Goal: Task Accomplishment & Management: Use online tool/utility

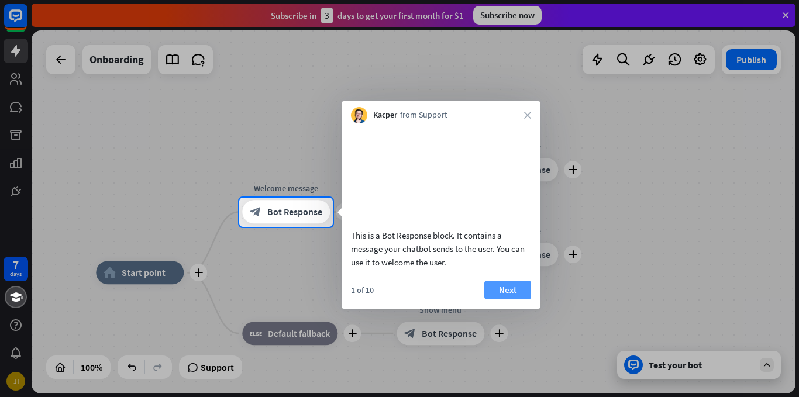
click at [501, 300] on button "Next" at bounding box center [507, 290] width 47 height 19
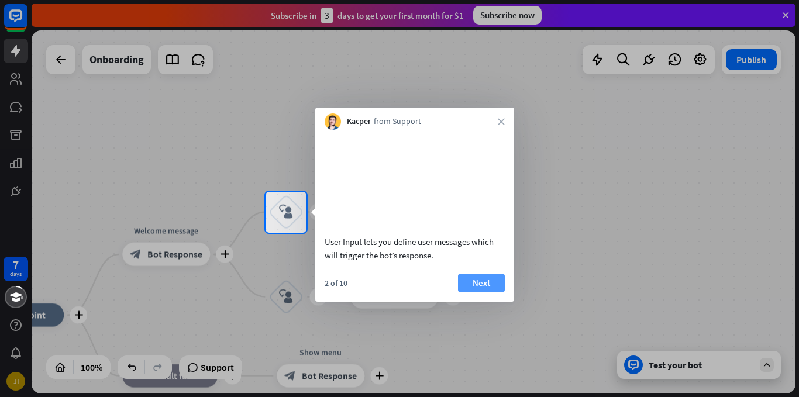
click at [484, 293] on button "Next" at bounding box center [481, 283] width 47 height 19
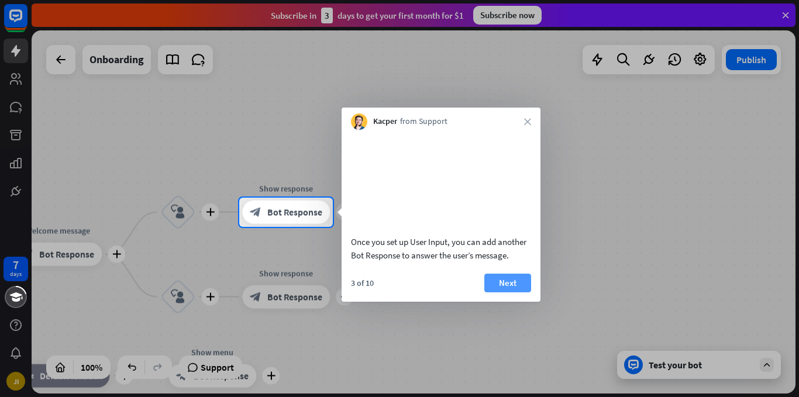
click at [513, 293] on button "Next" at bounding box center [507, 283] width 47 height 19
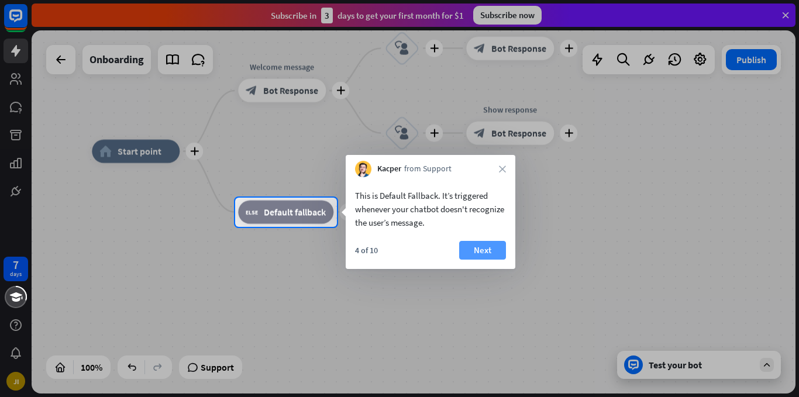
click at [480, 249] on button "Next" at bounding box center [482, 250] width 47 height 19
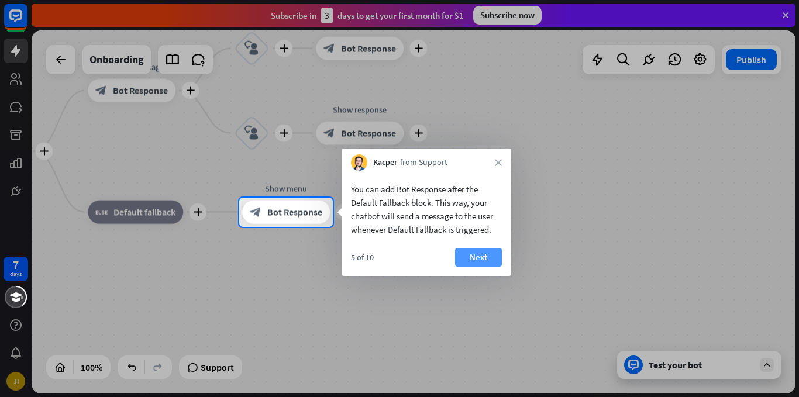
click at [481, 257] on button "Next" at bounding box center [478, 257] width 47 height 19
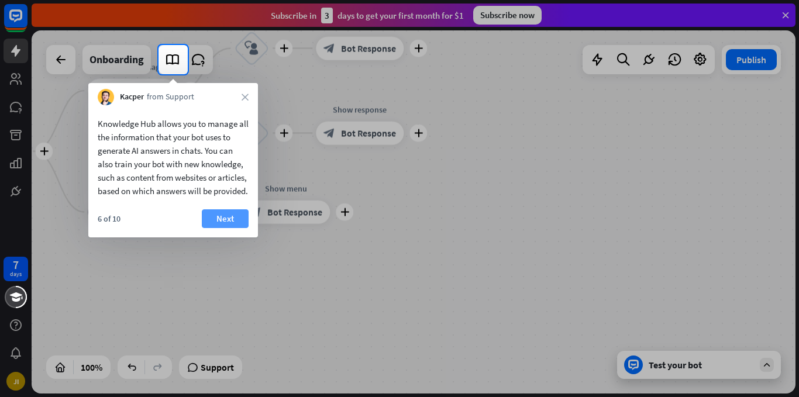
click at [225, 228] on button "Next" at bounding box center [225, 218] width 47 height 19
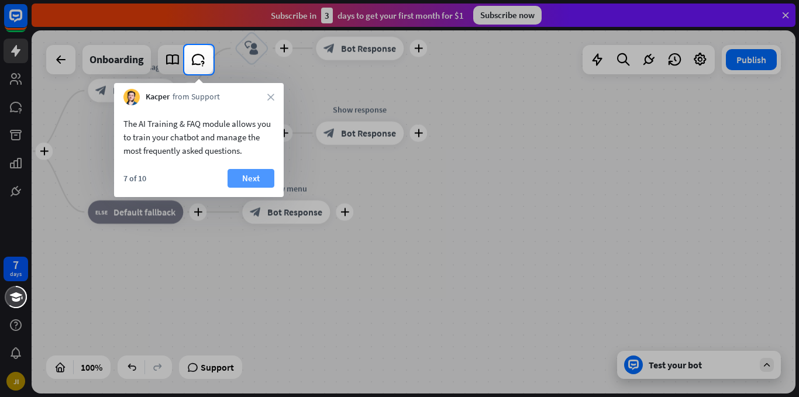
click at [247, 177] on button "Next" at bounding box center [251, 178] width 47 height 19
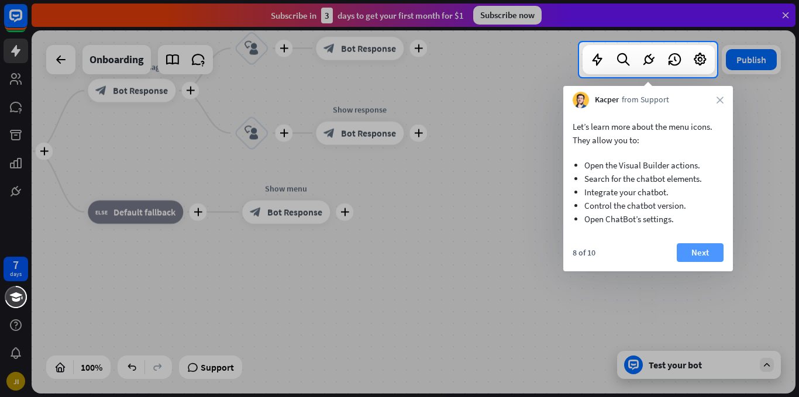
click at [695, 255] on button "Next" at bounding box center [700, 252] width 47 height 19
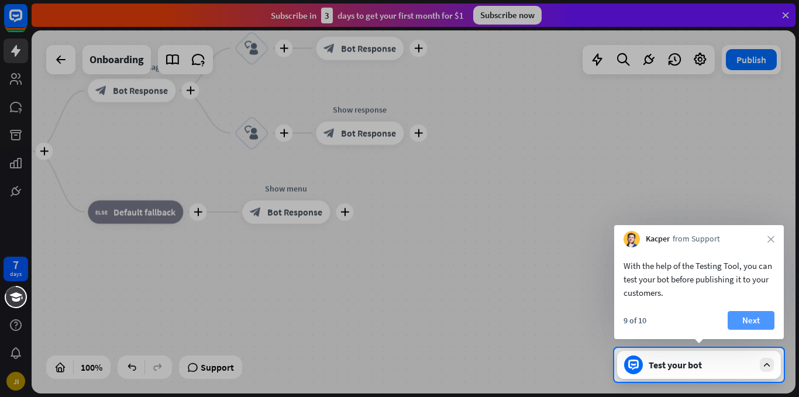
click at [743, 322] on button "Next" at bounding box center [751, 320] width 47 height 19
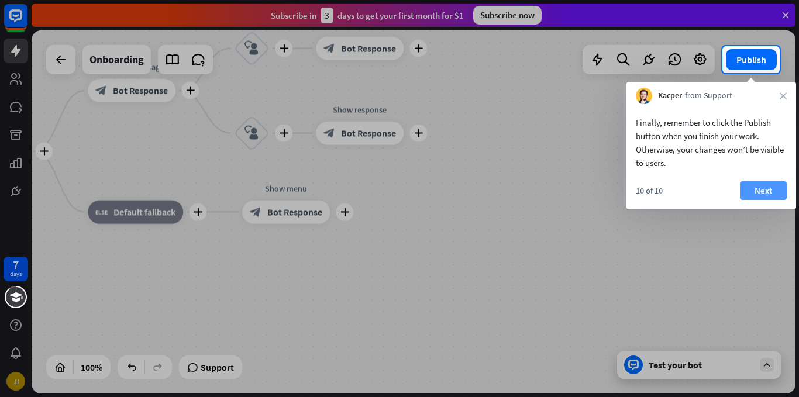
click at [757, 194] on button "Next" at bounding box center [763, 190] width 47 height 19
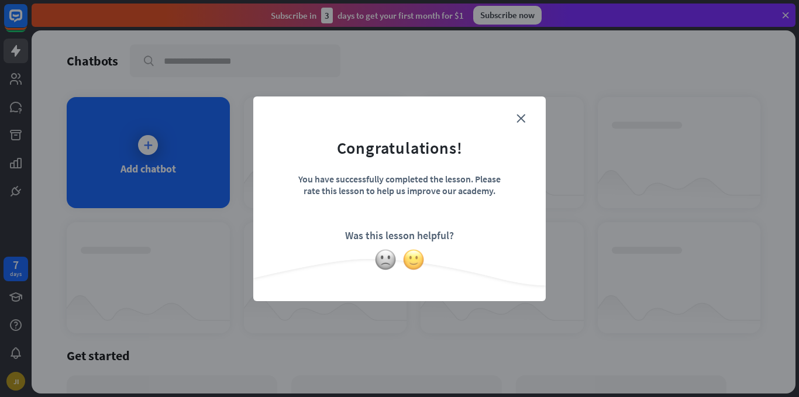
click at [413, 264] on img at bounding box center [414, 260] width 22 height 22
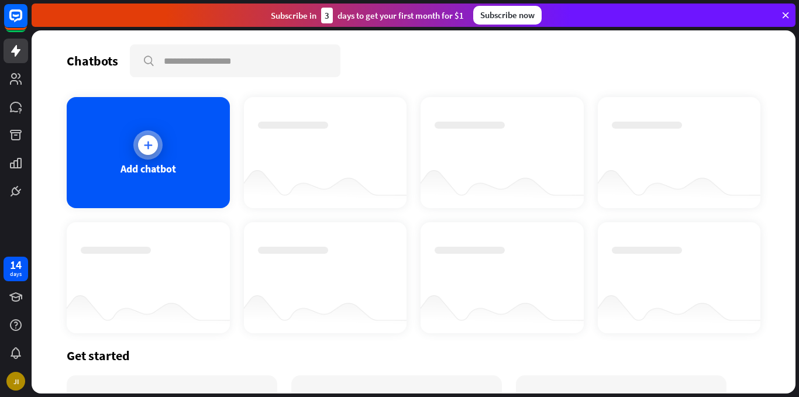
click at [147, 160] on div "Add chatbot" at bounding box center [148, 152] width 163 height 111
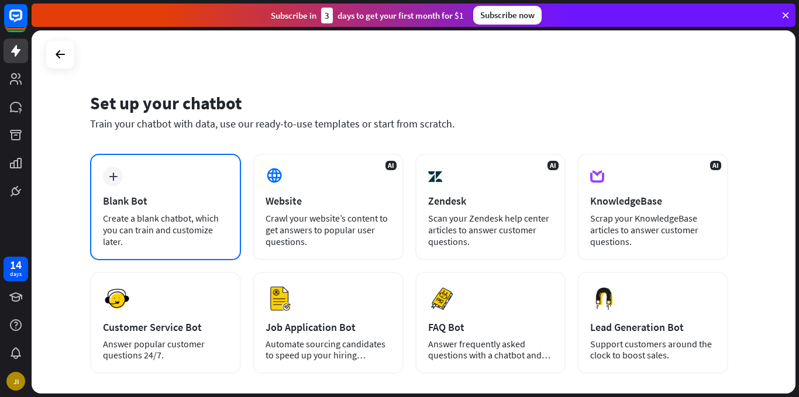
click at [173, 182] on div "plus Blank Bot Create a blank chatbot, which you can train and customize later." at bounding box center [165, 207] width 151 height 106
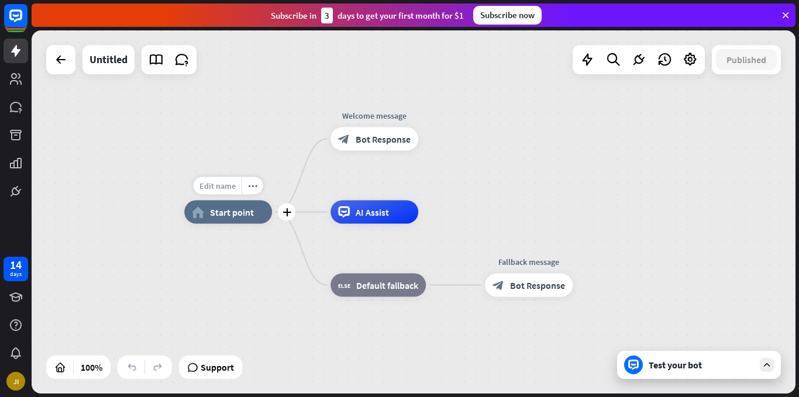
click at [209, 178] on div "Edit name" at bounding box center [218, 186] width 48 height 18
type input "*******"
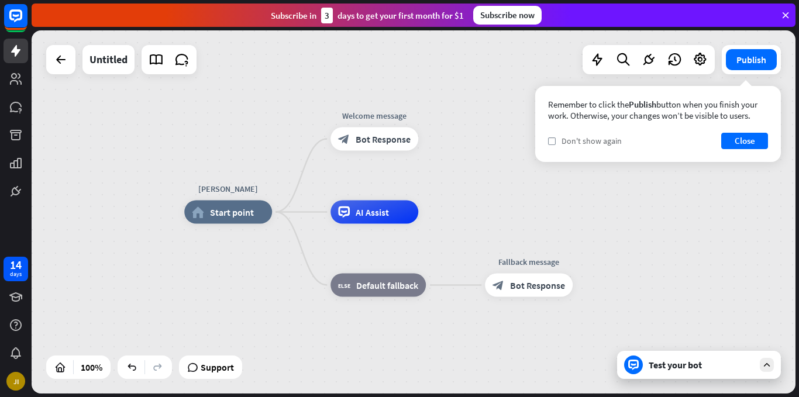
click at [578, 140] on span "Don't show again" at bounding box center [592, 141] width 60 height 11
click at [749, 142] on button "Close" at bounding box center [744, 141] width 47 height 16
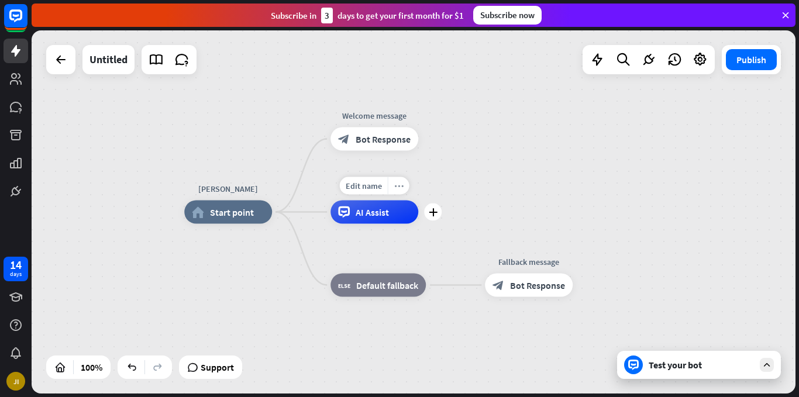
click at [399, 184] on icon "more_horiz" at bounding box center [398, 185] width 9 height 9
click at [432, 216] on icon "plus" at bounding box center [433, 212] width 9 height 8
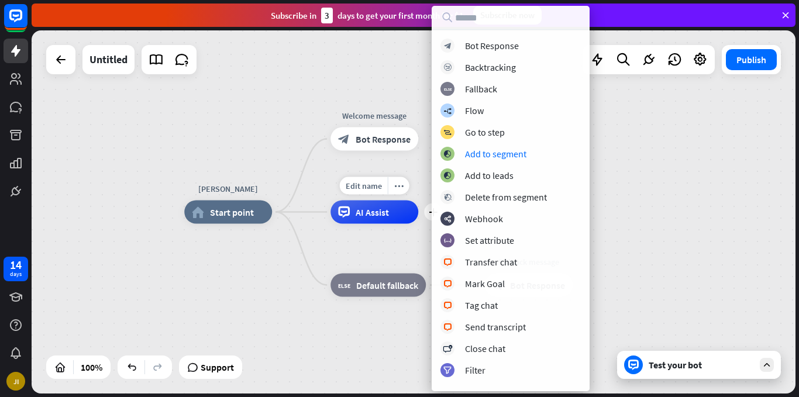
click at [346, 179] on div "Edit name" at bounding box center [364, 186] width 48 height 18
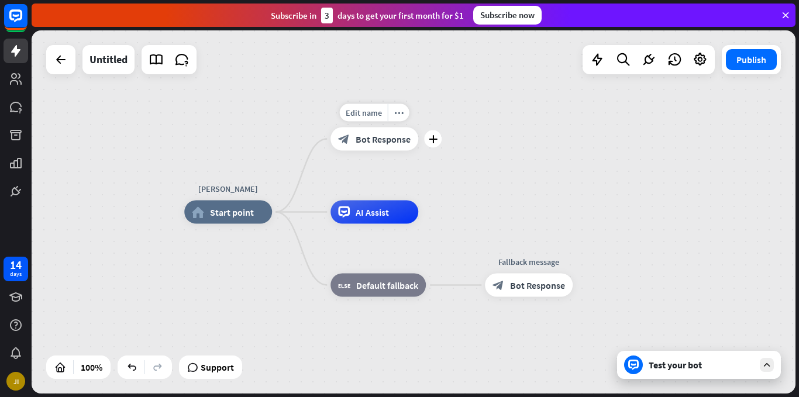
click at [383, 138] on span "Bot Response" at bounding box center [383, 139] width 55 height 12
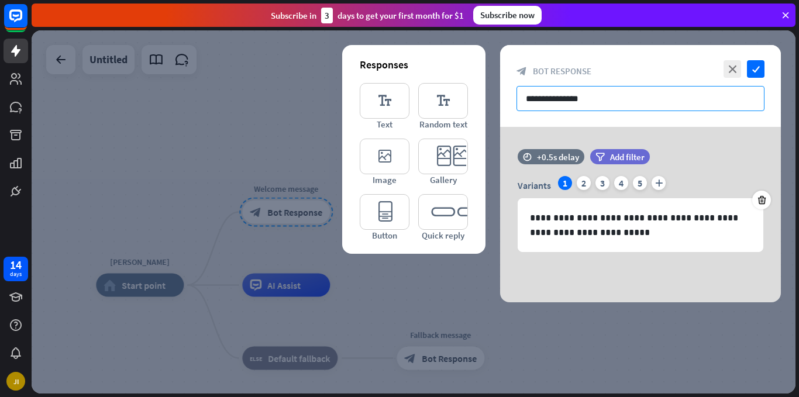
click at [606, 95] on input "**********" at bounding box center [641, 98] width 248 height 25
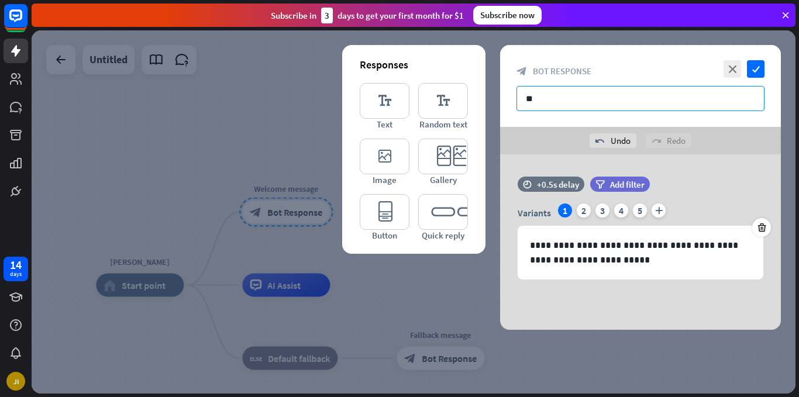
type input "*"
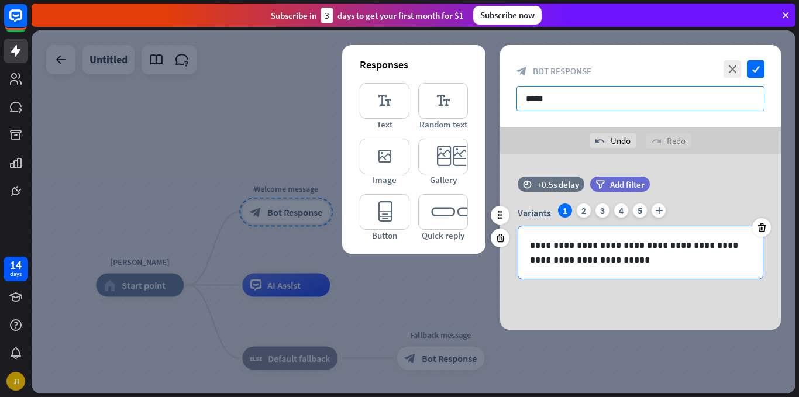
type input "*****"
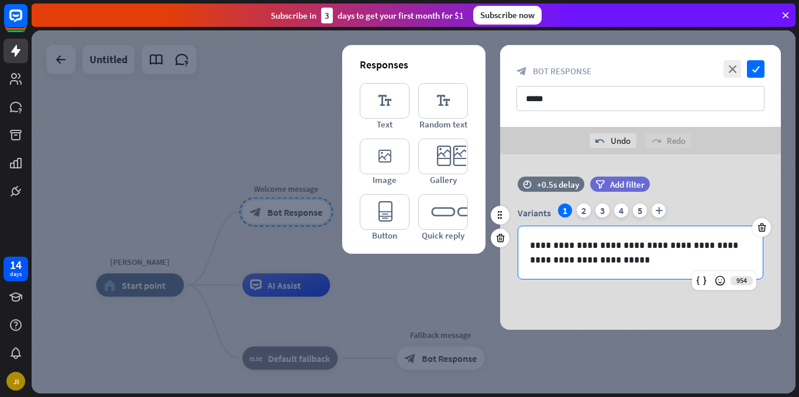
click at [615, 262] on p "**********" at bounding box center [640, 252] width 221 height 29
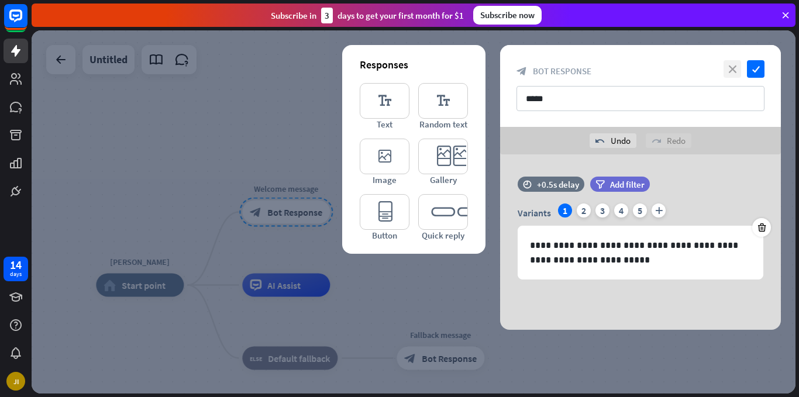
click at [733, 72] on icon "close" at bounding box center [733, 69] width 18 height 18
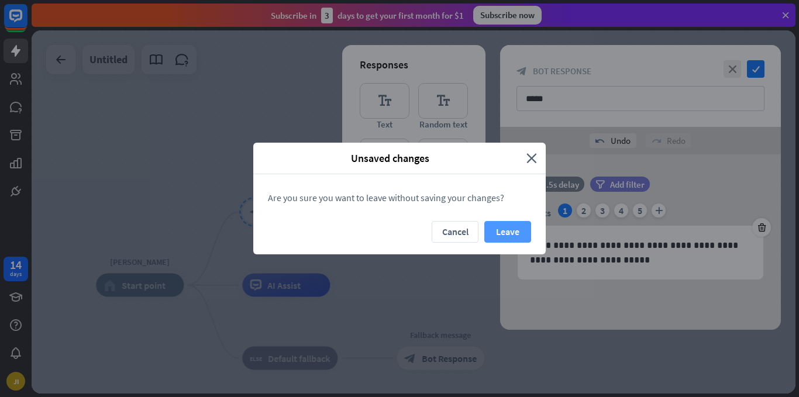
click at [494, 232] on button "Leave" at bounding box center [507, 232] width 47 height 22
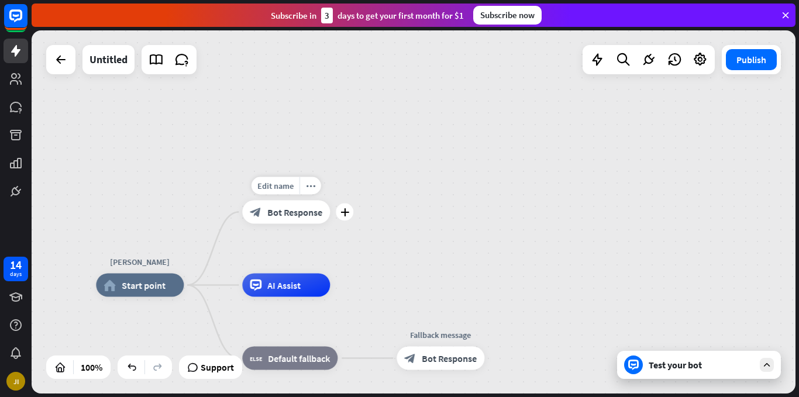
click at [300, 220] on div "block_bot_response Bot Response" at bounding box center [286, 212] width 88 height 23
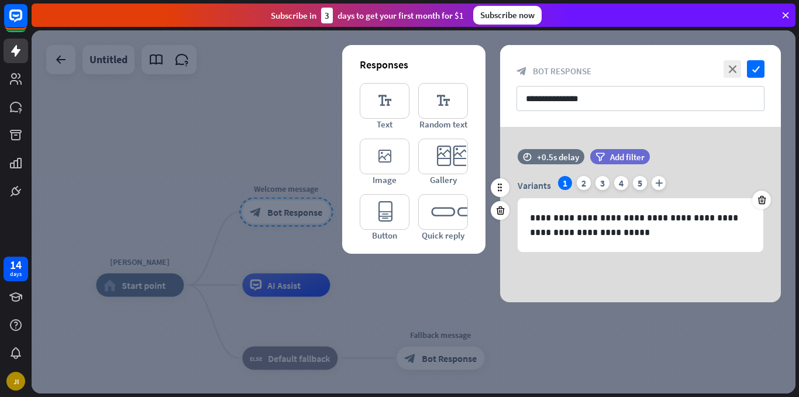
click at [565, 187] on div "1" at bounding box center [565, 183] width 14 height 14
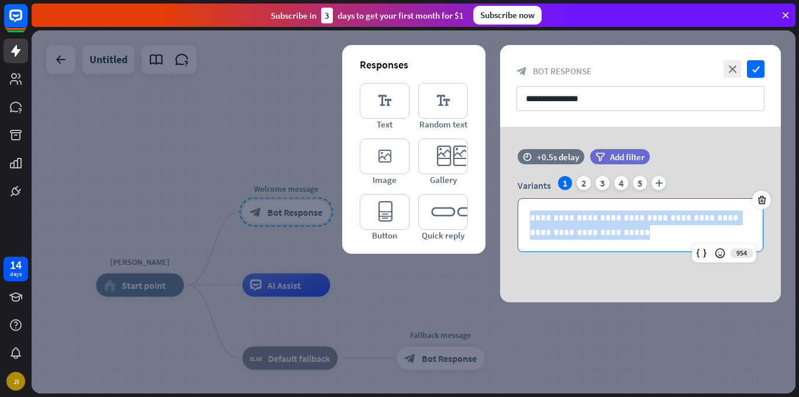
drag, startPoint x: 604, startPoint y: 236, endPoint x: 488, endPoint y: 195, distance: 122.9
click at [488, 195] on div "**********" at bounding box center [641, 215] width 310 height 176
copy p "**********"
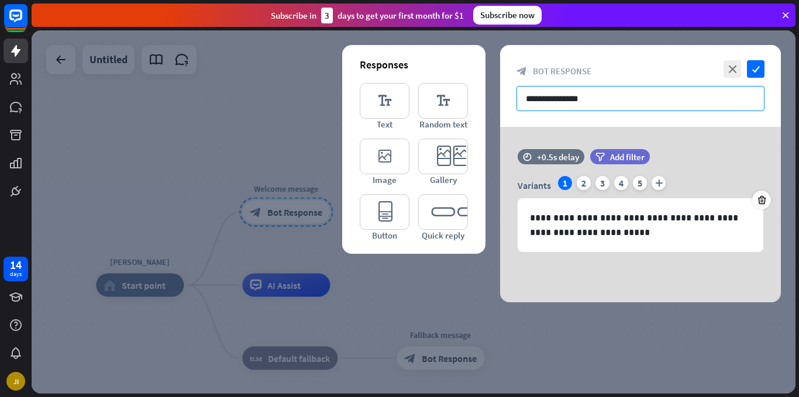
click at [594, 103] on input "**********" at bounding box center [641, 98] width 248 height 25
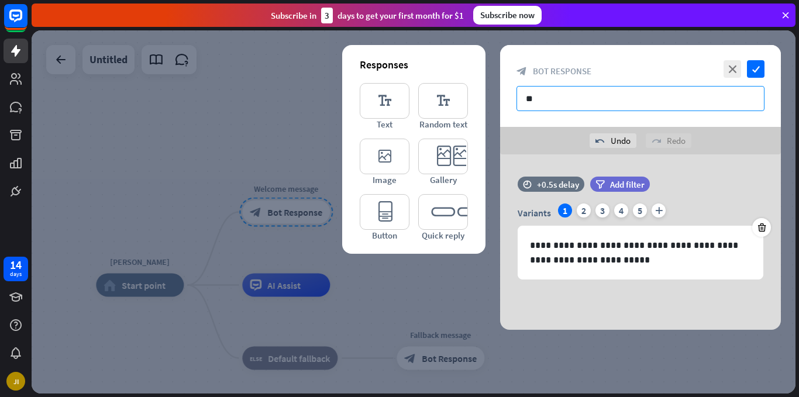
type input "*"
paste input "**********"
type input "**********"
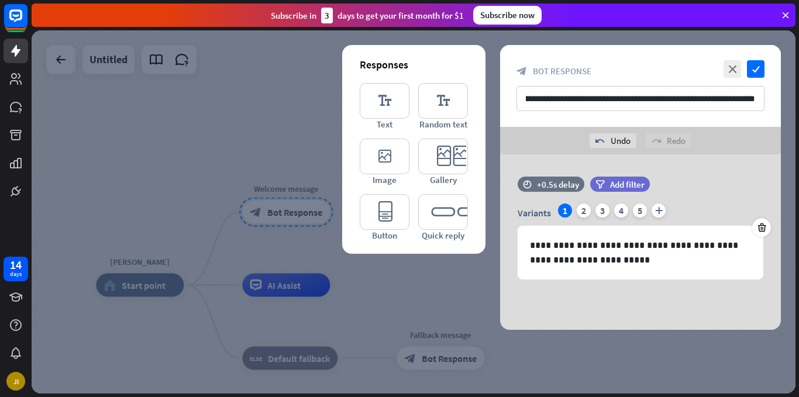
scroll to position [0, 0]
click at [759, 60] on div "**********" at bounding box center [640, 86] width 281 height 82
click at [759, 64] on icon "check" at bounding box center [756, 69] width 18 height 18
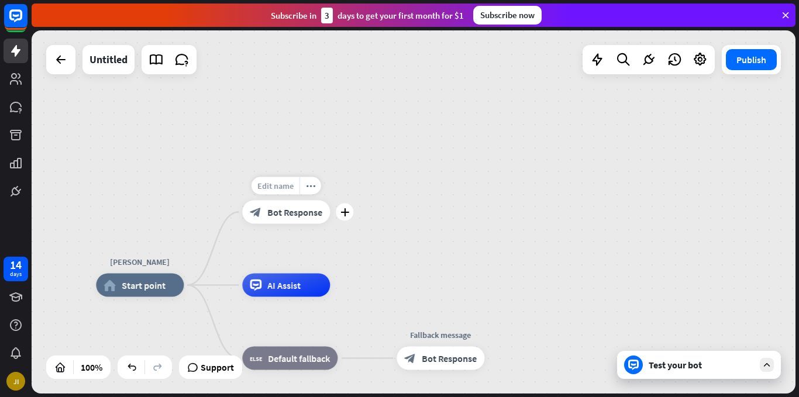
click at [276, 190] on span "Edit name" at bounding box center [275, 186] width 36 height 11
click at [330, 224] on div "**********" at bounding box center [286, 212] width 88 height 23
click at [346, 290] on div "plus" at bounding box center [345, 286] width 18 height 18
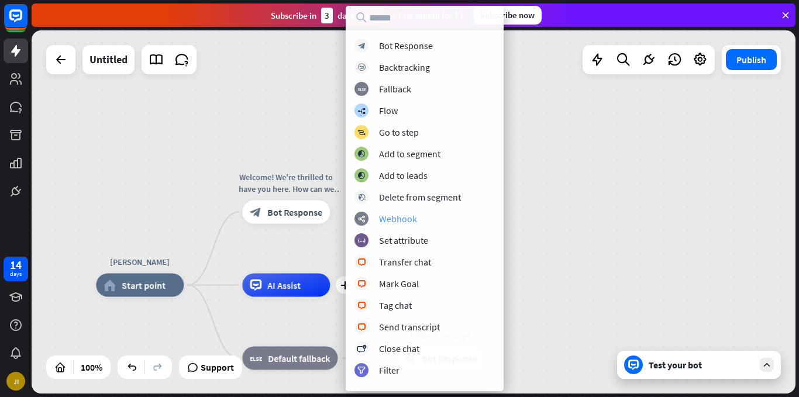
click at [413, 221] on div "Webhook" at bounding box center [398, 219] width 38 height 12
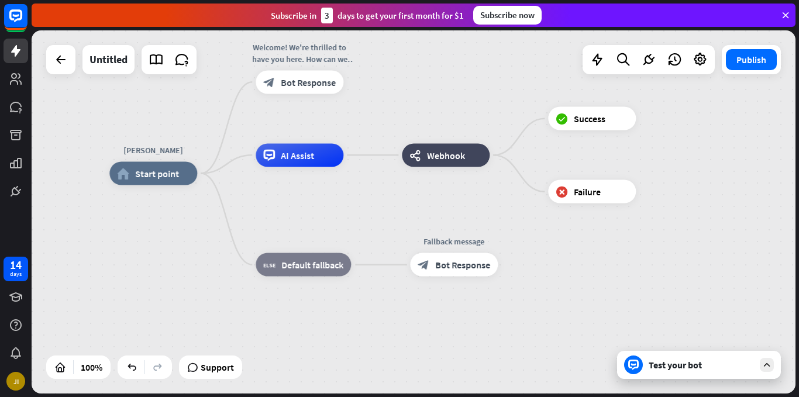
click at [690, 366] on div "Test your bot" at bounding box center [701, 365] width 105 height 12
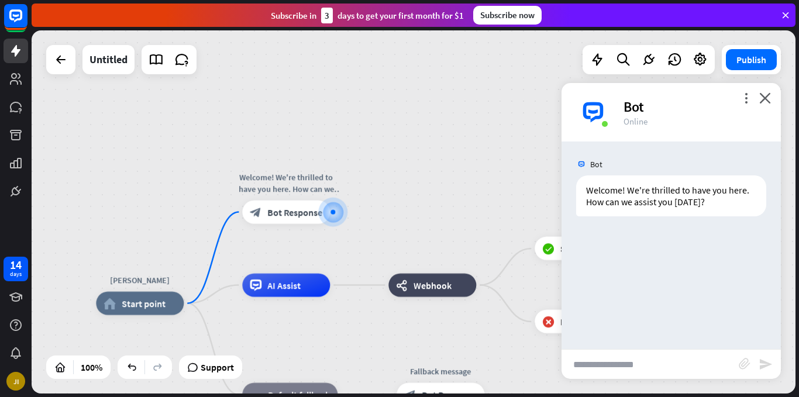
click at [614, 366] on input "text" at bounding box center [650, 364] width 177 height 29
type input "*"
type input "*****"
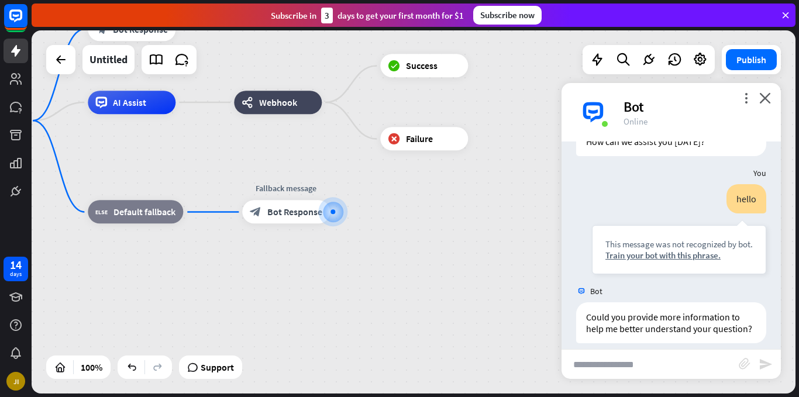
scroll to position [84, 0]
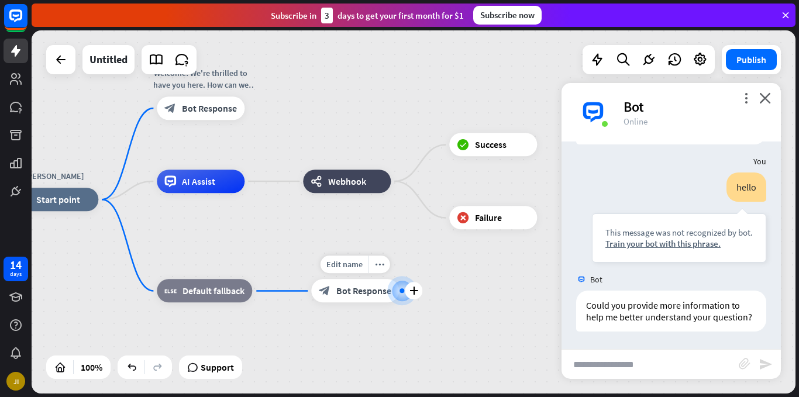
drag, startPoint x: 333, startPoint y: 211, endPoint x: 403, endPoint y: 290, distance: 105.7
click at [403, 290] on div at bounding box center [402, 291] width 5 height 5
click at [411, 290] on icon "plus" at bounding box center [414, 292] width 9 height 8
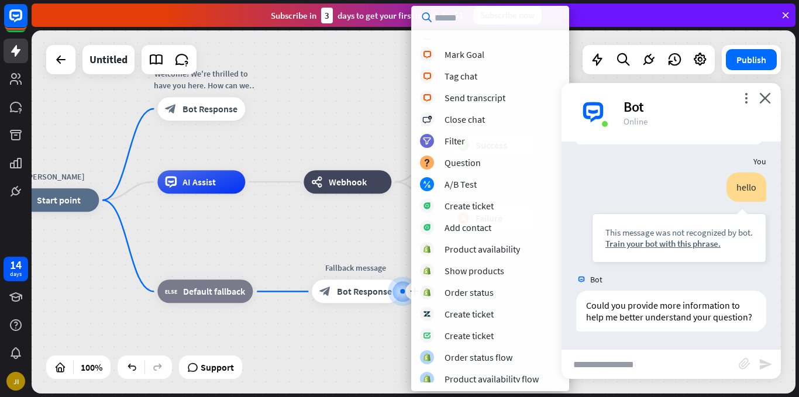
scroll to position [298, 0]
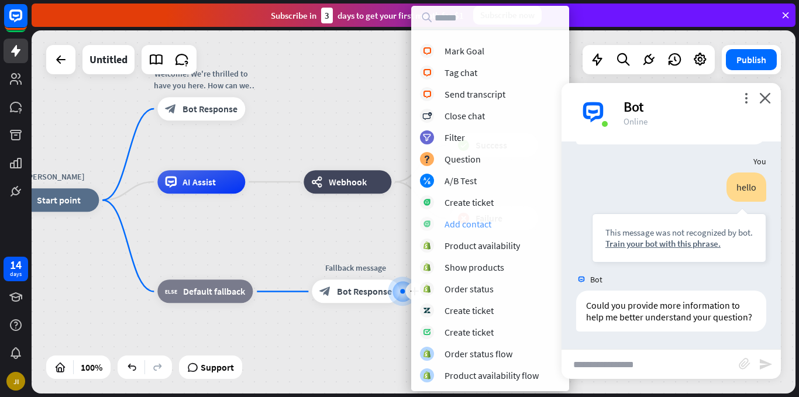
click at [470, 229] on div "Add contact" at bounding box center [468, 224] width 47 height 12
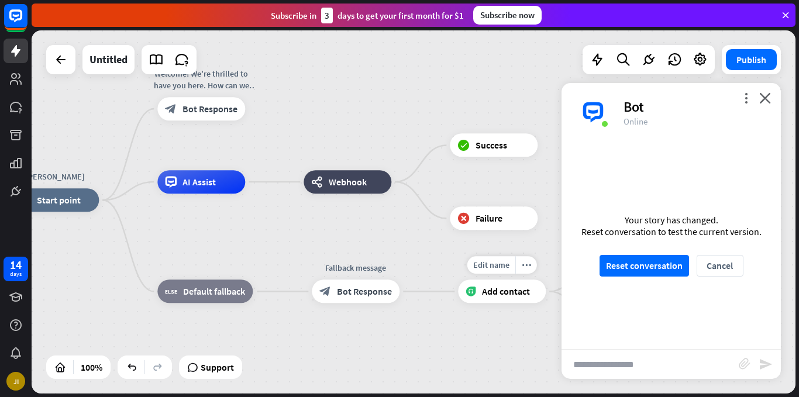
click at [520, 293] on span "Add contact" at bounding box center [506, 292] width 48 height 12
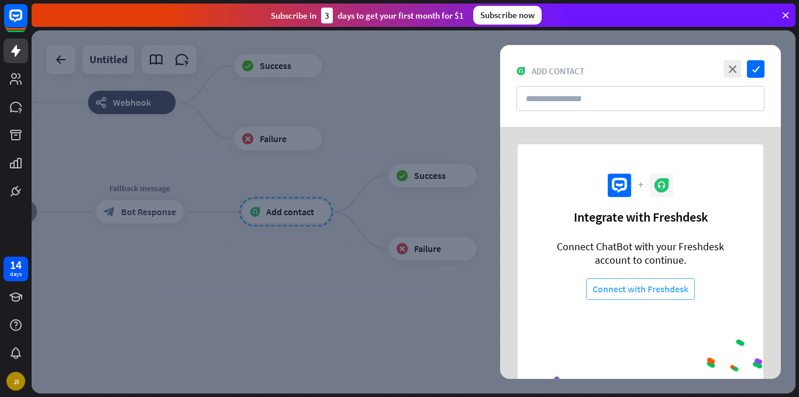
click at [644, 283] on button "Connect with Freshdesk" at bounding box center [640, 290] width 109 height 22
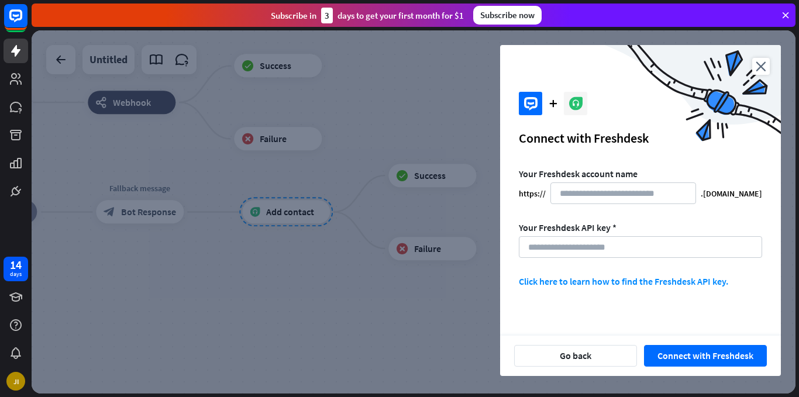
click at [628, 283] on link "Click here to learn how to find the Freshdesk API key." at bounding box center [623, 282] width 209 height 12
click at [432, 99] on div at bounding box center [414, 211] width 764 height 363
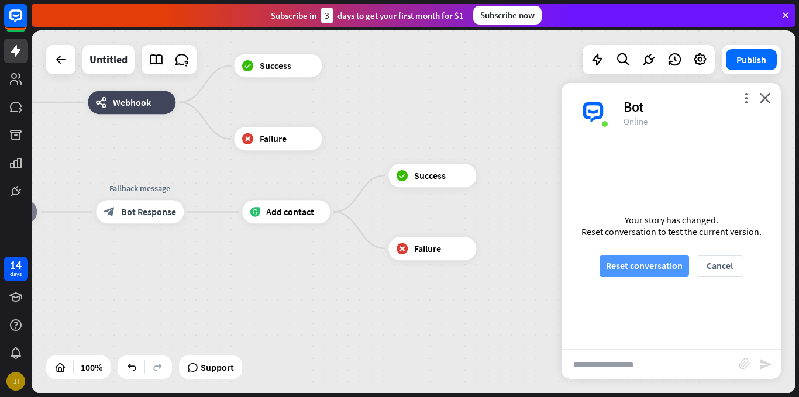
click at [677, 267] on button "Reset conversation" at bounding box center [645, 266] width 90 height 22
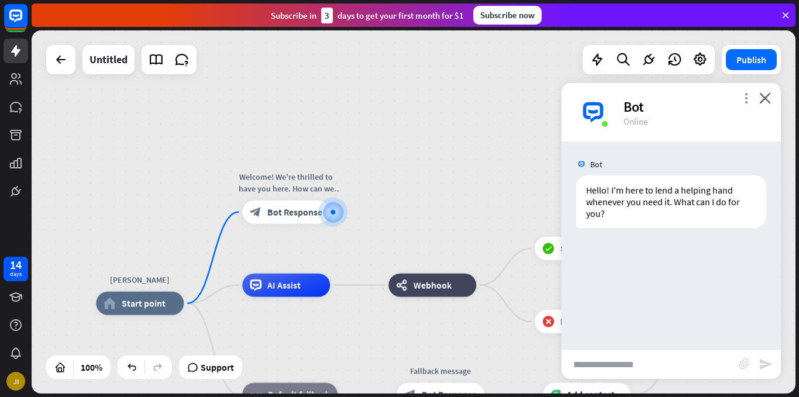
click at [747, 100] on icon "more_vert" at bounding box center [746, 97] width 11 height 11
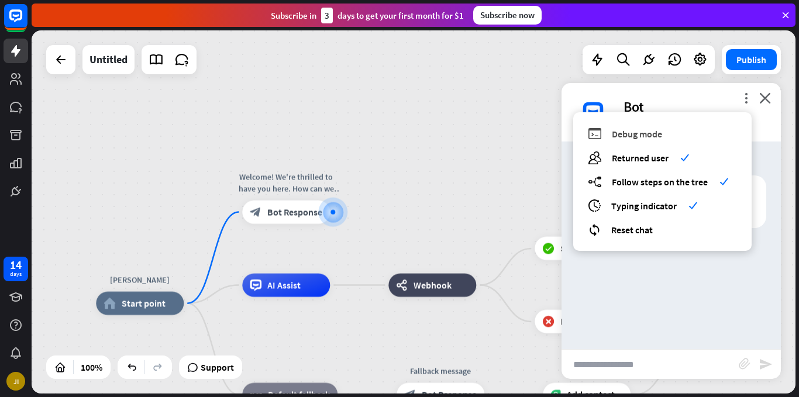
click at [652, 137] on span "Debug mode" at bounding box center [637, 134] width 50 height 12
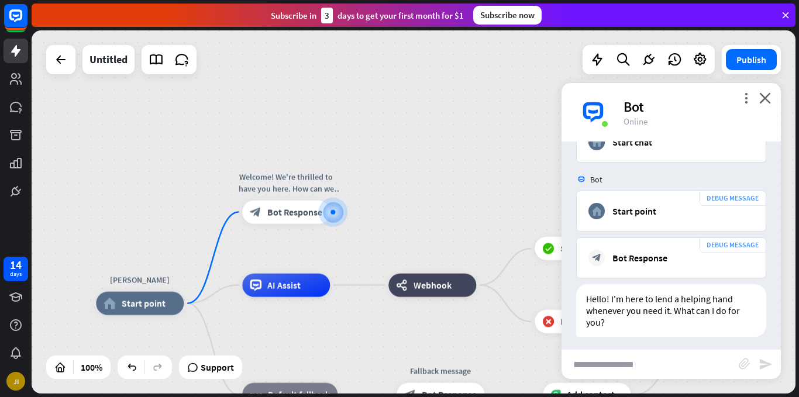
scroll to position [59, 0]
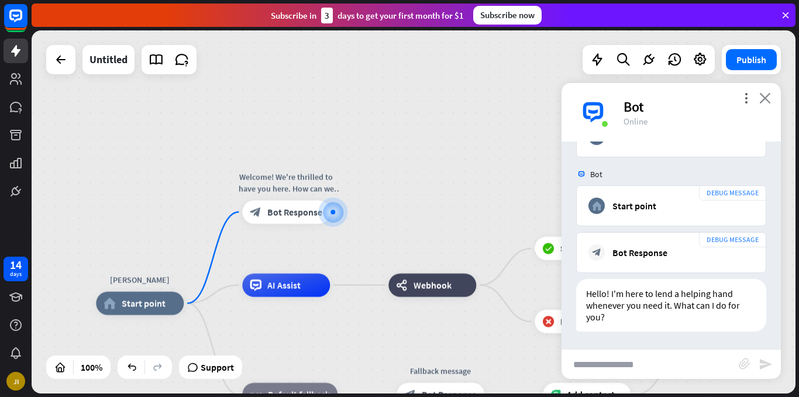
click at [765, 99] on icon "close" at bounding box center [765, 97] width 12 height 11
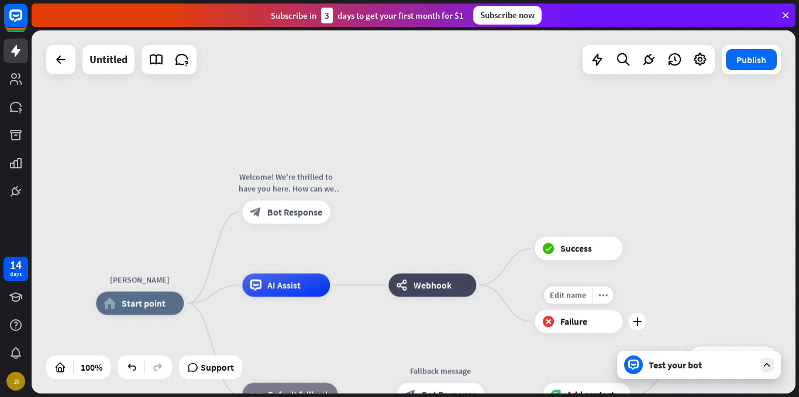
click at [570, 326] on span "Failure" at bounding box center [574, 322] width 27 height 12
click at [638, 319] on icon "plus" at bounding box center [637, 322] width 9 height 8
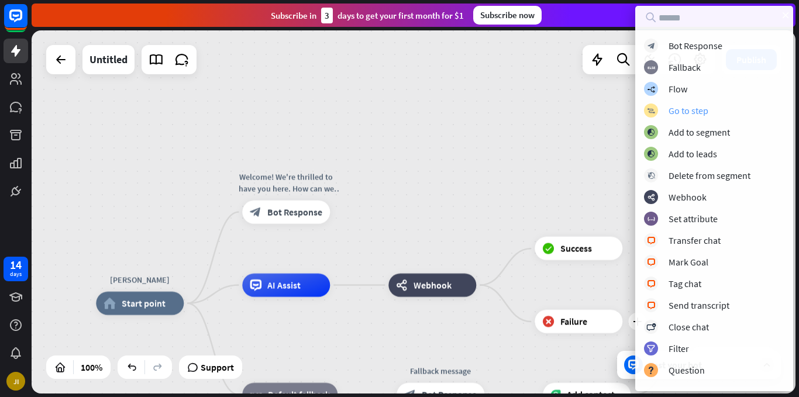
click at [680, 109] on div "Go to step" at bounding box center [689, 111] width 40 height 12
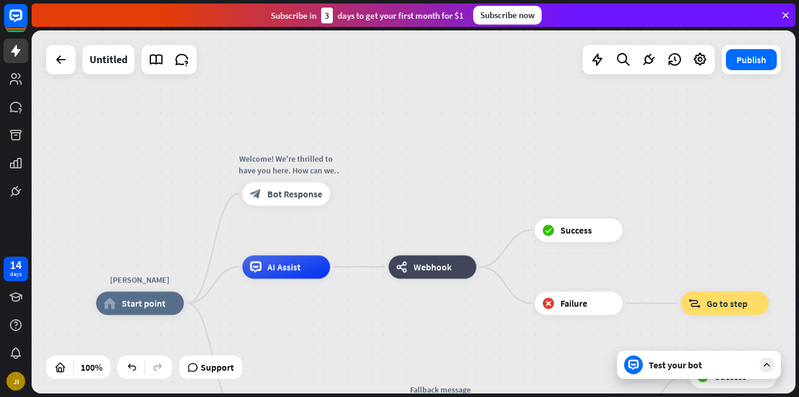
drag, startPoint x: 723, startPoint y: 303, endPoint x: 697, endPoint y: 263, distance: 47.1
click at [697, 263] on div "[PERSON_NAME] home_2 Start point Welcome! We're thrilled to have you here. How …" at bounding box center [414, 211] width 764 height 363
click at [728, 298] on span "Go to step" at bounding box center [727, 304] width 41 height 12
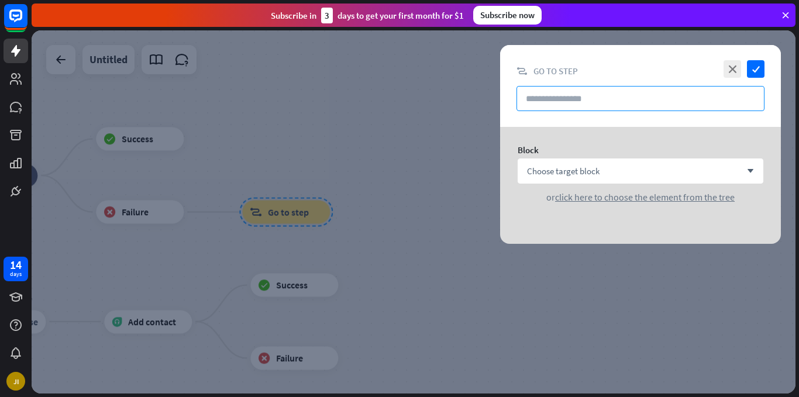
click at [595, 104] on input "text" at bounding box center [641, 98] width 248 height 25
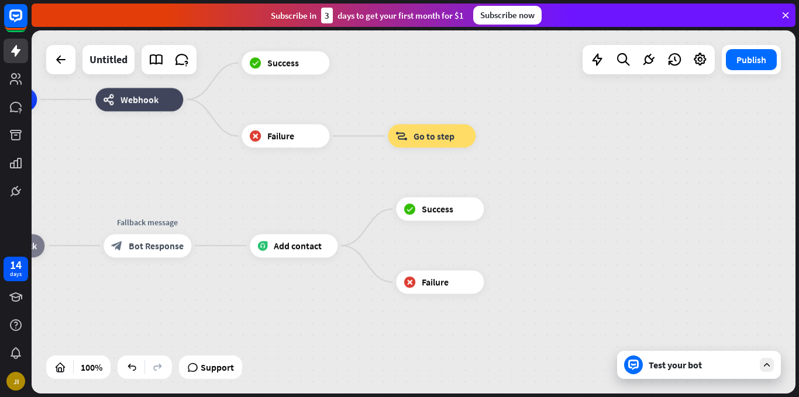
click at [439, 136] on span "Go to step" at bounding box center [434, 136] width 41 height 12
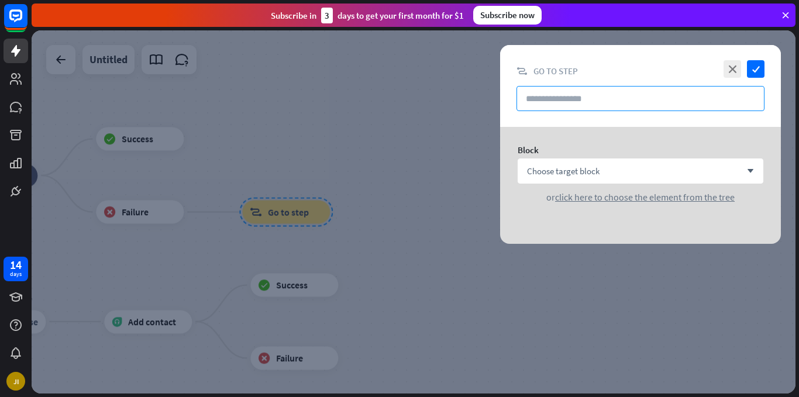
click at [563, 99] on input "text" at bounding box center [641, 98] width 248 height 25
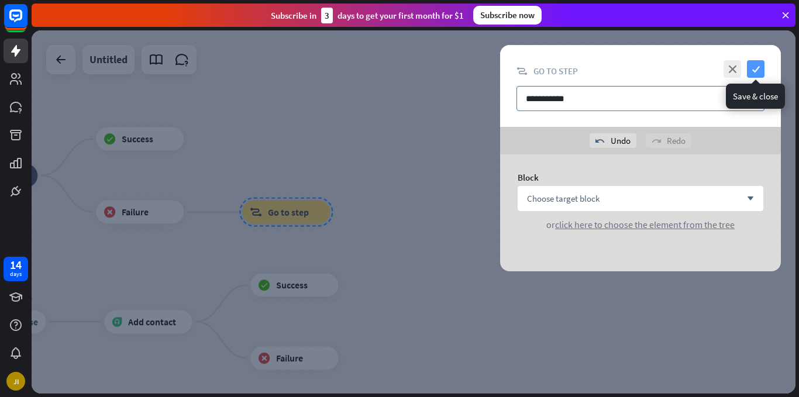
type input "**********"
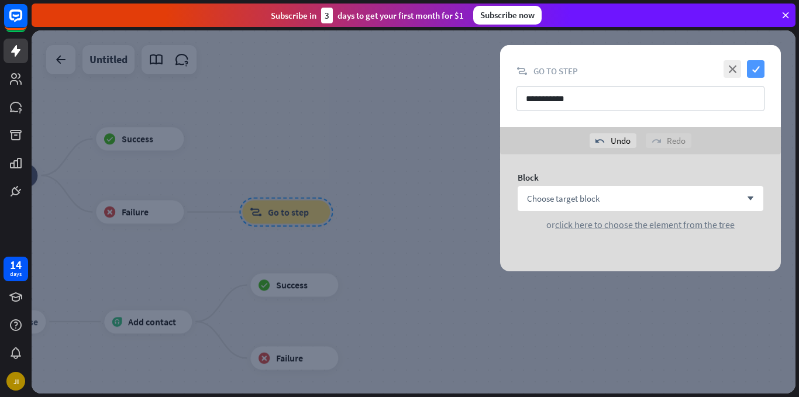
click at [755, 67] on icon "check" at bounding box center [756, 69] width 18 height 18
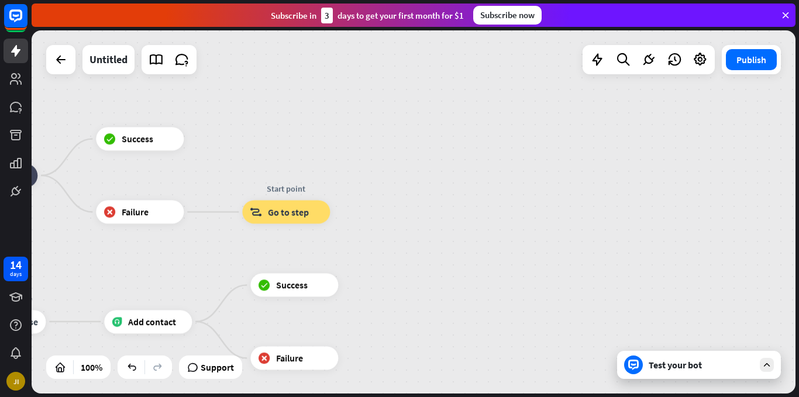
click at [684, 374] on div "Test your bot" at bounding box center [699, 365] width 164 height 28
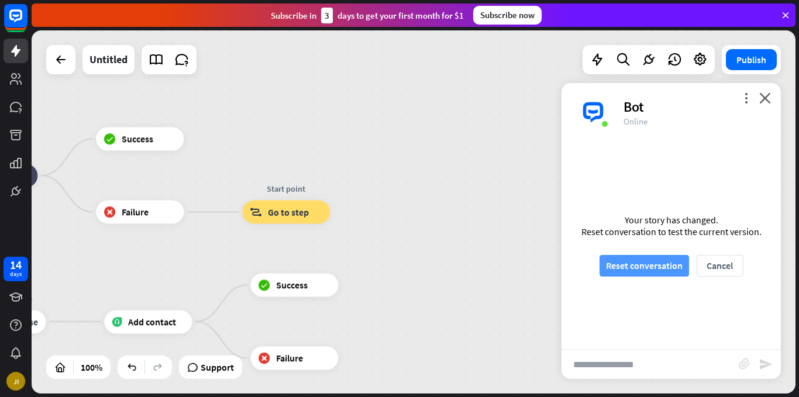
click at [647, 260] on button "Reset conversation" at bounding box center [645, 266] width 90 height 22
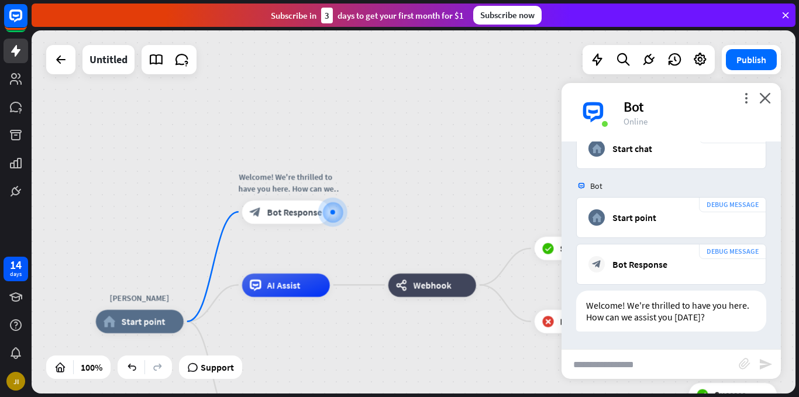
scroll to position [47, 0]
click at [606, 365] on input "text" at bounding box center [650, 364] width 177 height 29
type input "***"
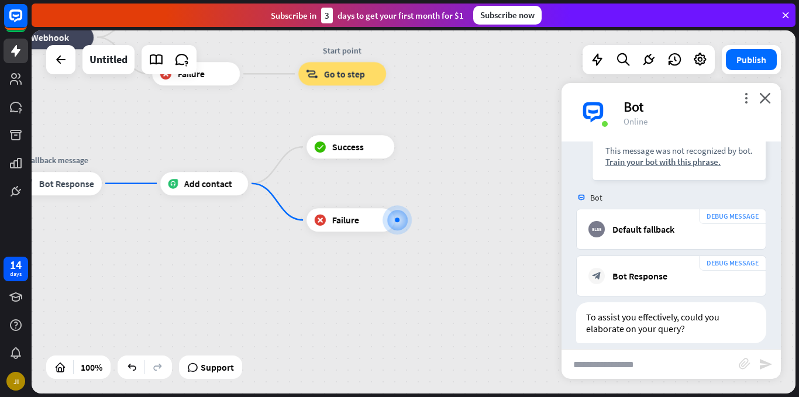
scroll to position [474, 0]
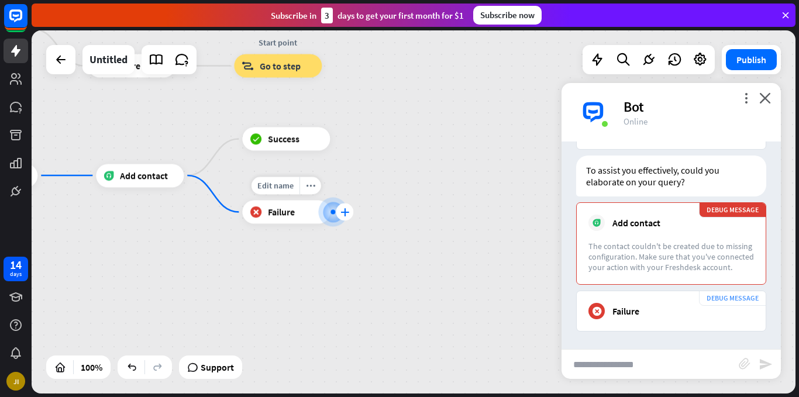
drag, startPoint x: 281, startPoint y: 63, endPoint x: 352, endPoint y: 213, distance: 166.2
click at [352, 213] on div "[PERSON_NAME] home_2 Start point Welcome! We're thrilled to have you here. How …" at bounding box center [31, 247] width 764 height 363
click at [342, 211] on icon "plus" at bounding box center [345, 212] width 9 height 8
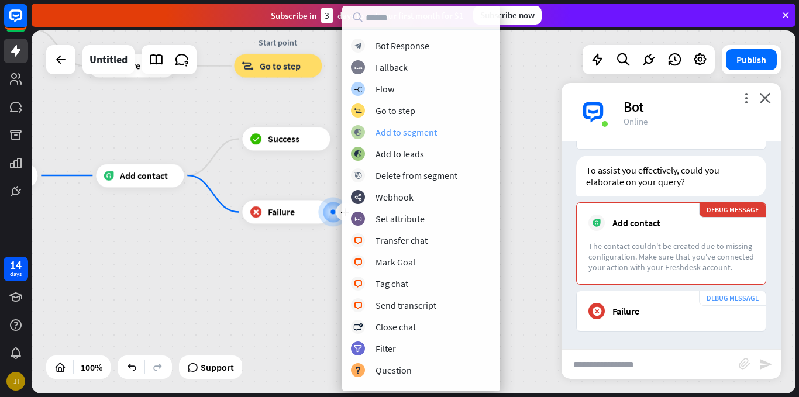
click at [386, 136] on div "Add to segment" at bounding box center [406, 132] width 61 height 12
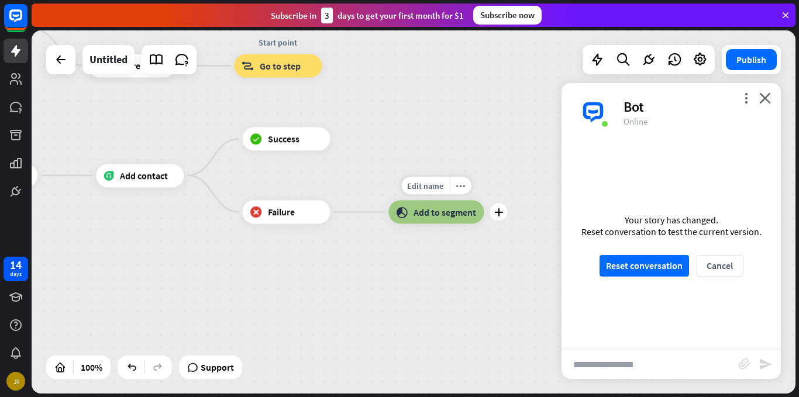
click at [435, 214] on span "Add to segment" at bounding box center [445, 213] width 63 height 12
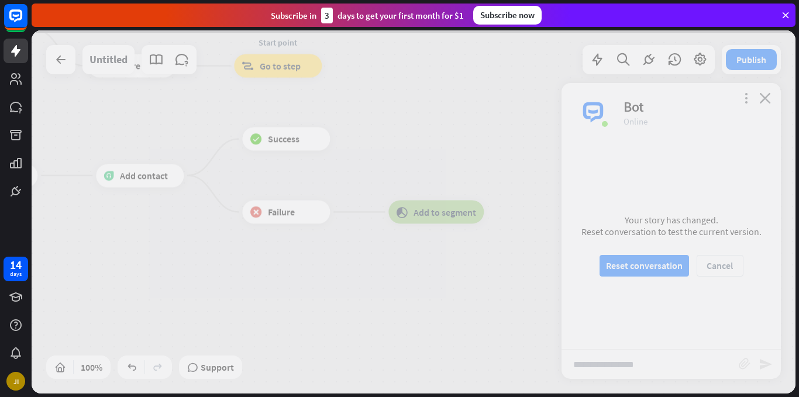
click at [435, 214] on div at bounding box center [414, 211] width 764 height 363
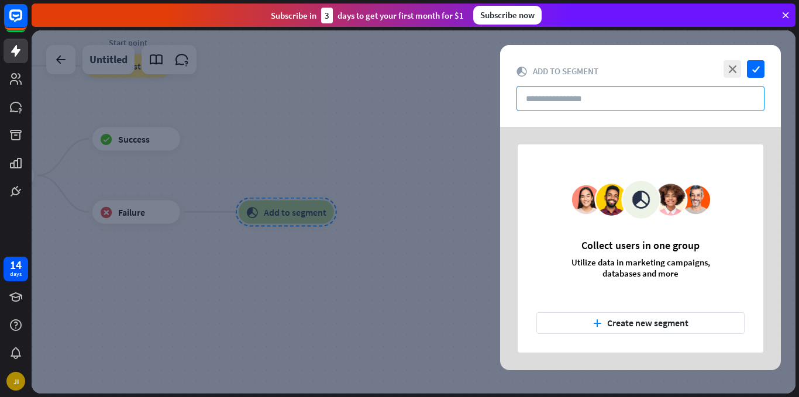
click at [558, 98] on input "text" at bounding box center [641, 98] width 248 height 25
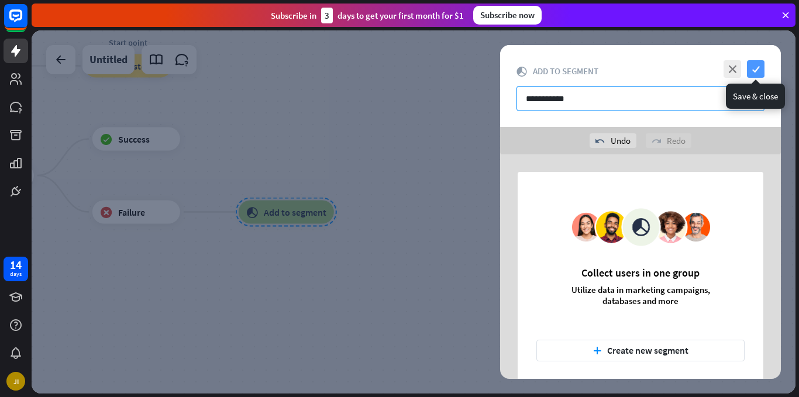
type input "**********"
click at [754, 68] on icon "check" at bounding box center [756, 69] width 18 height 18
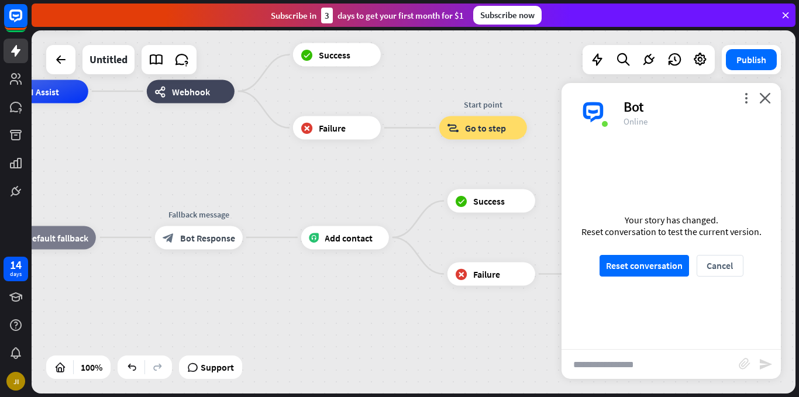
click at [786, 13] on icon at bounding box center [786, 15] width 11 height 11
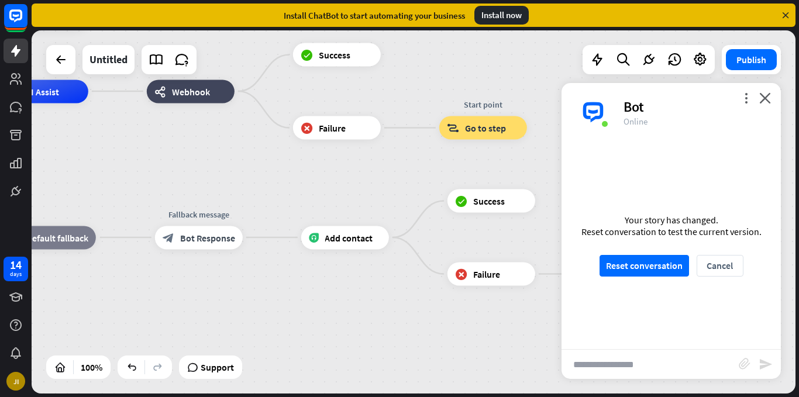
click at [787, 14] on icon at bounding box center [786, 15] width 11 height 11
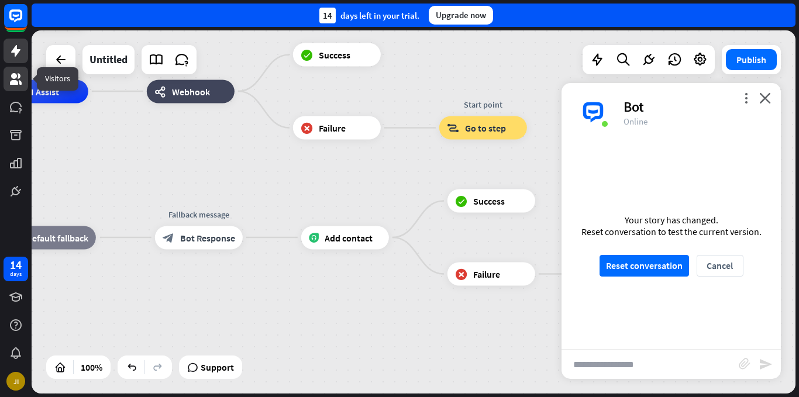
click at [14, 81] on icon at bounding box center [16, 79] width 12 height 12
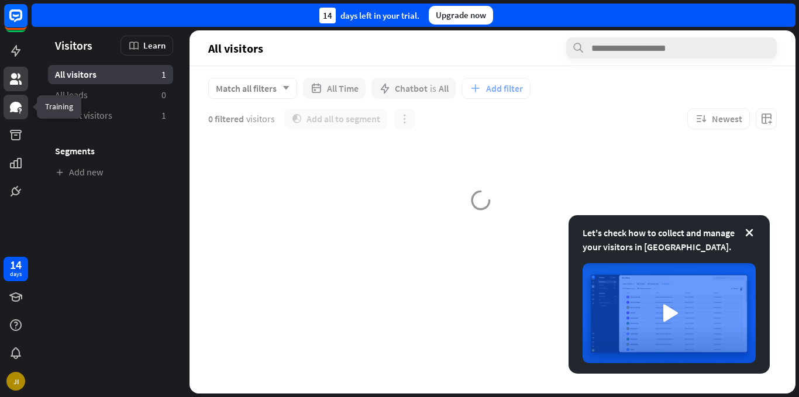
click at [13, 109] on icon at bounding box center [16, 107] width 12 height 11
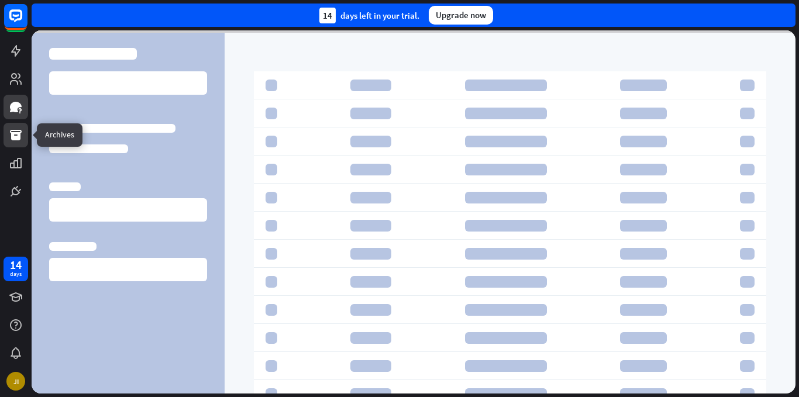
click at [13, 132] on icon at bounding box center [16, 135] width 12 height 11
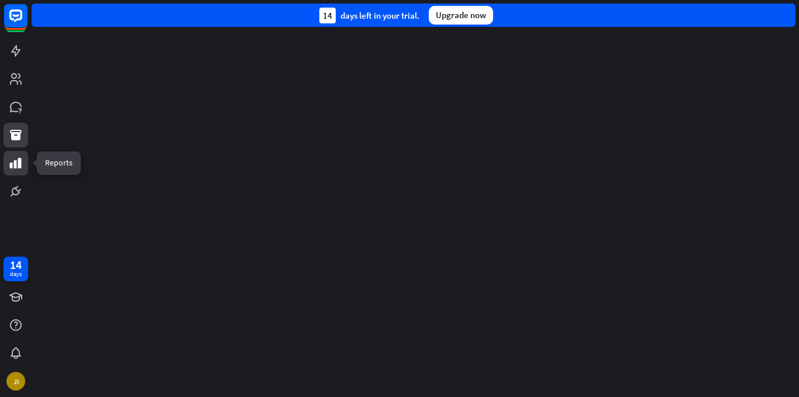
click at [15, 156] on link at bounding box center [16, 163] width 25 height 25
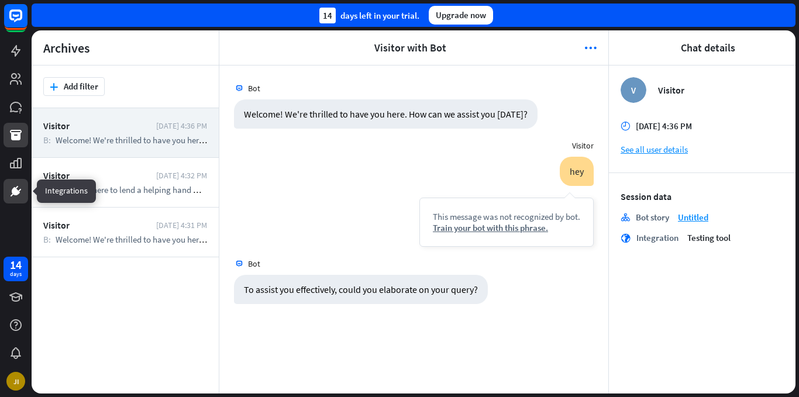
click at [17, 188] on icon at bounding box center [16, 188] width 3 height 4
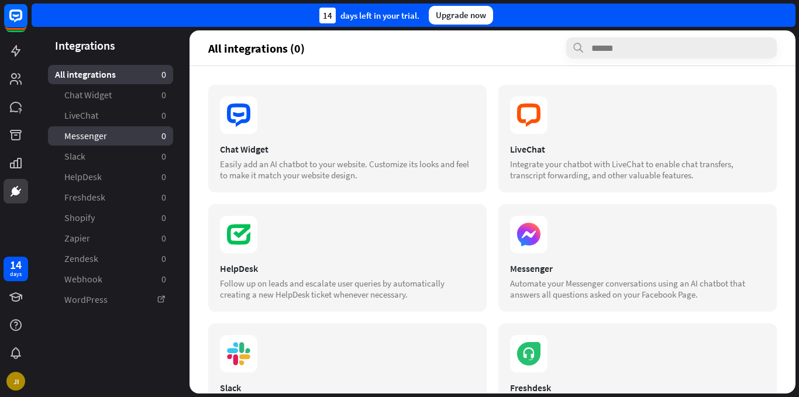
click at [102, 132] on span "Messenger" at bounding box center [85, 136] width 43 height 12
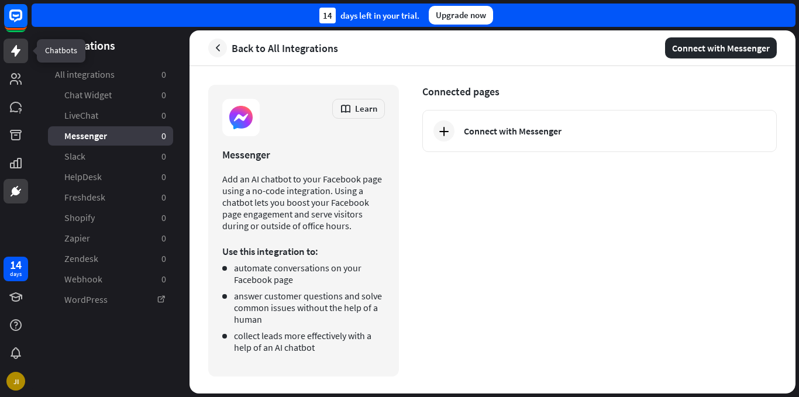
click at [15, 53] on icon at bounding box center [15, 51] width 9 height 12
